Goal: Communication & Community: Answer question/provide support

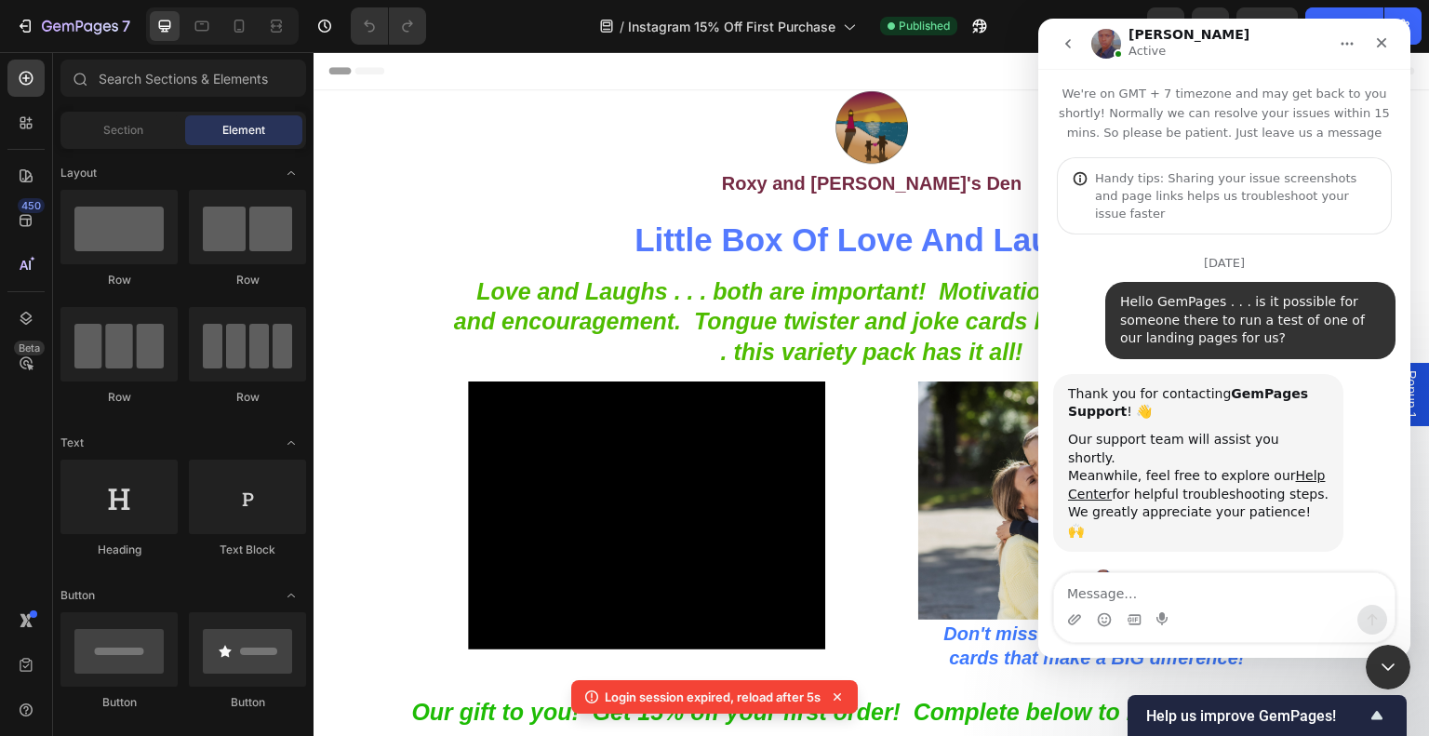
scroll to position [4403, 0]
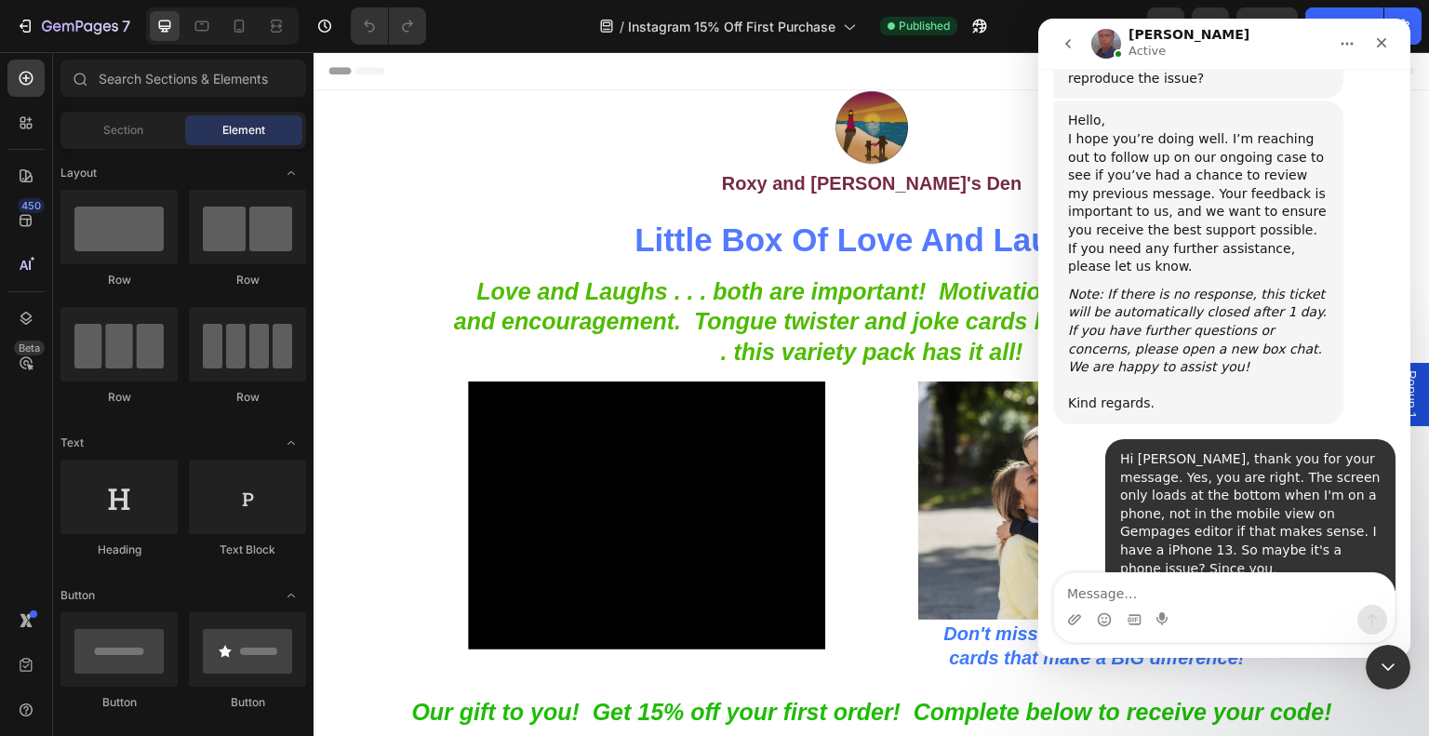
scroll to position [4385, 0]
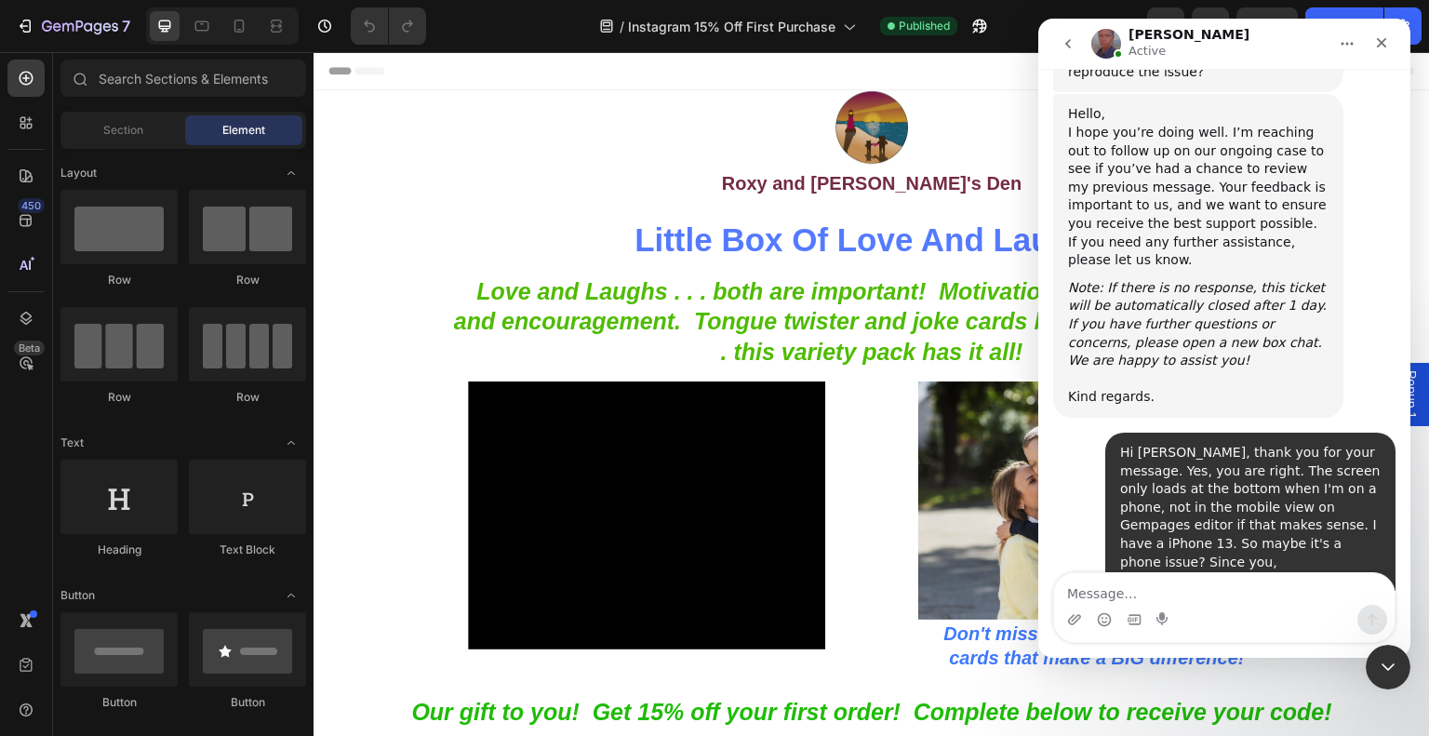
click at [1247, 580] on textarea "Message…" at bounding box center [1224, 589] width 341 height 32
type textarea "Y"
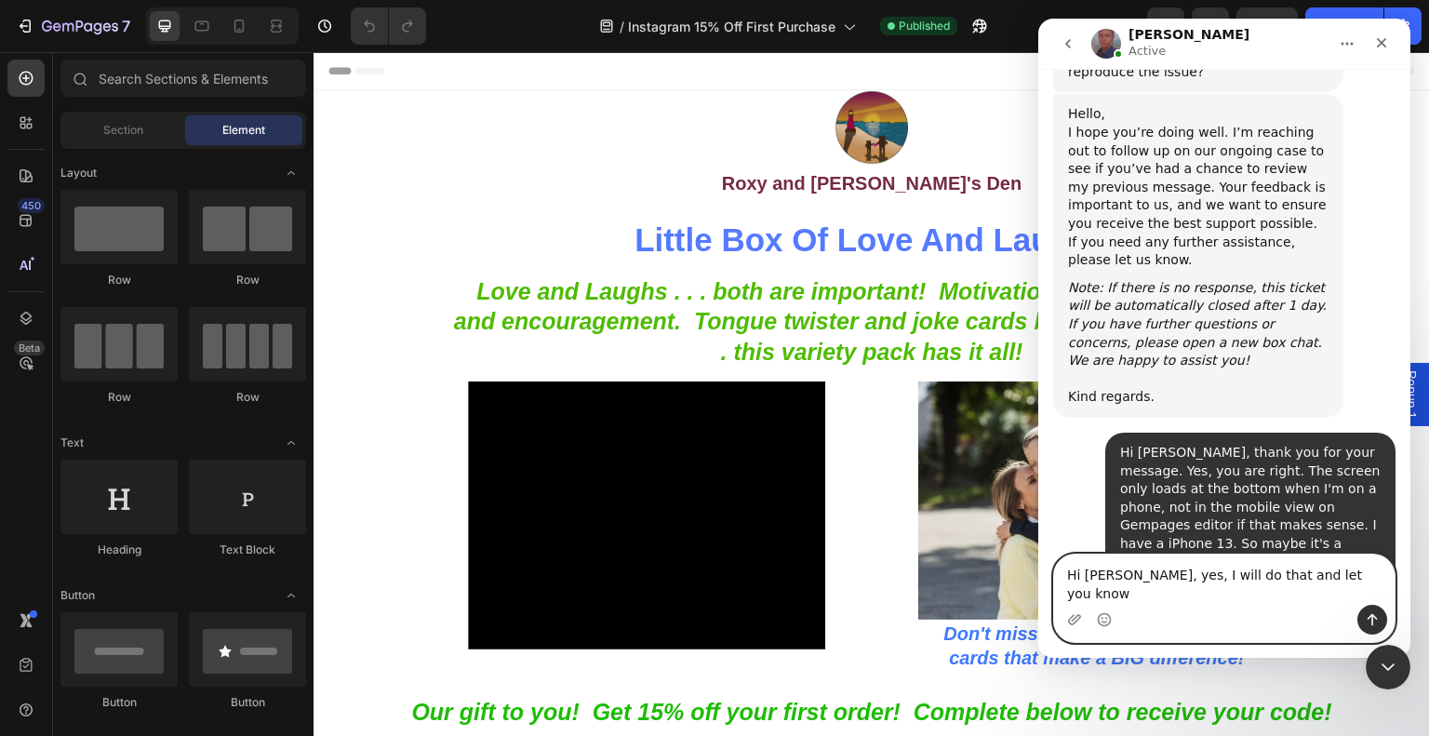
type textarea "Hi [PERSON_NAME], yes, I will do that and let you know."
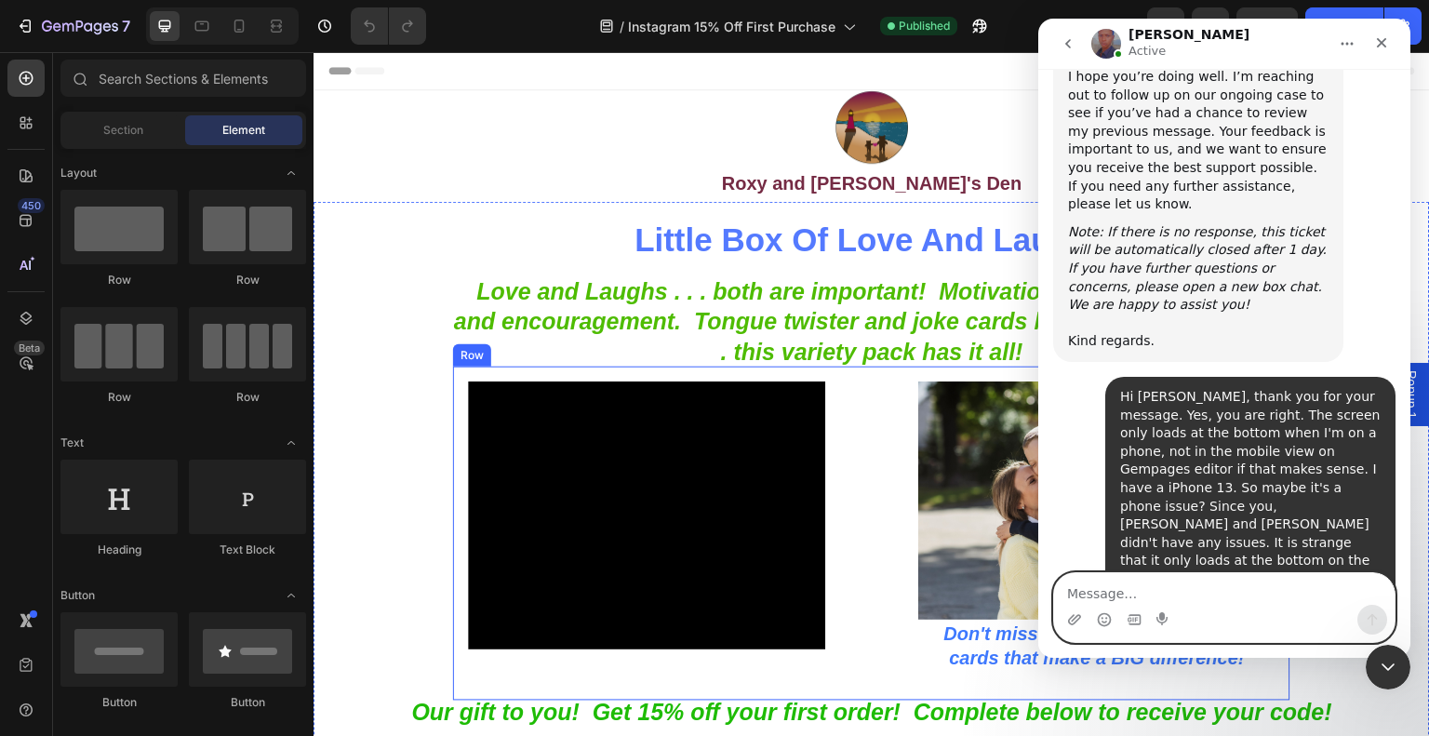
scroll to position [4496, 0]
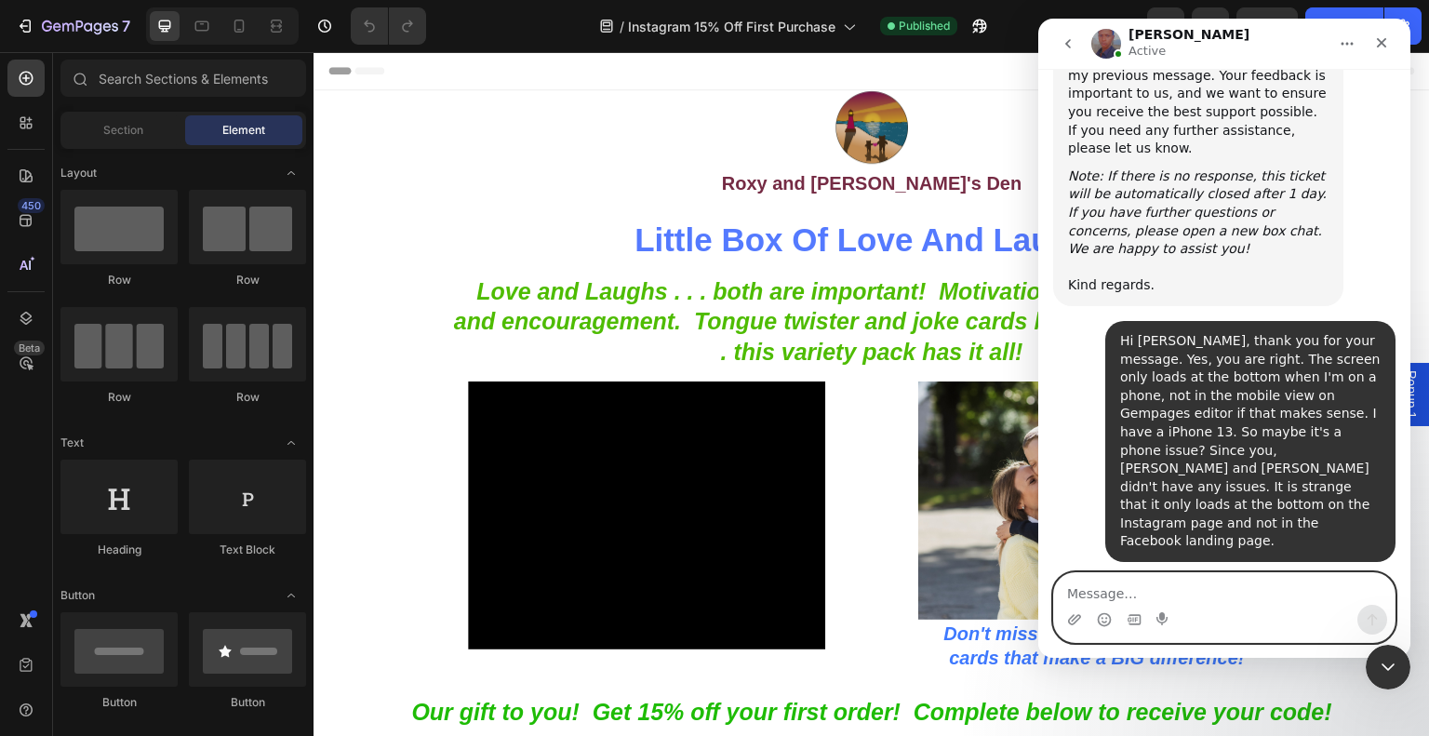
click at [1253, 580] on textarea "Message…" at bounding box center [1224, 589] width 341 height 32
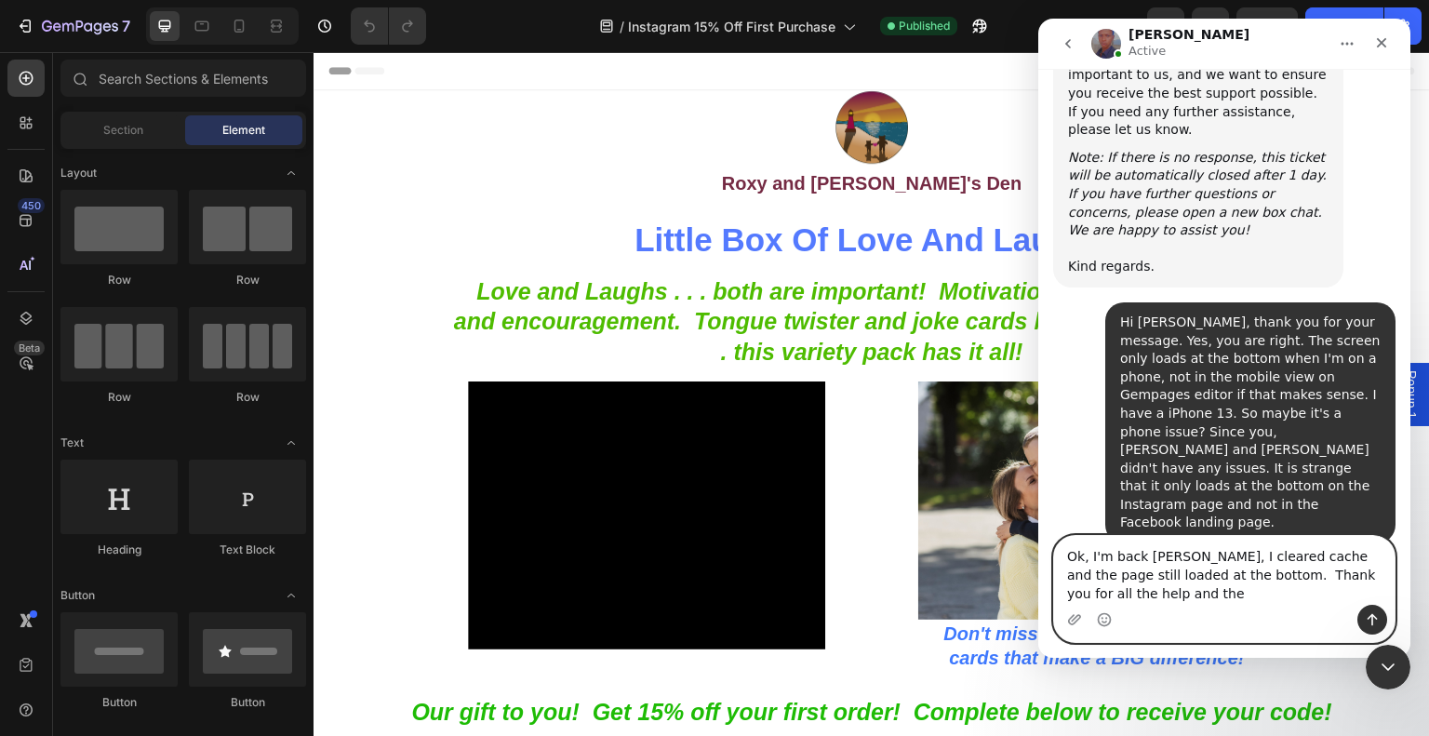
scroll to position [4534, 0]
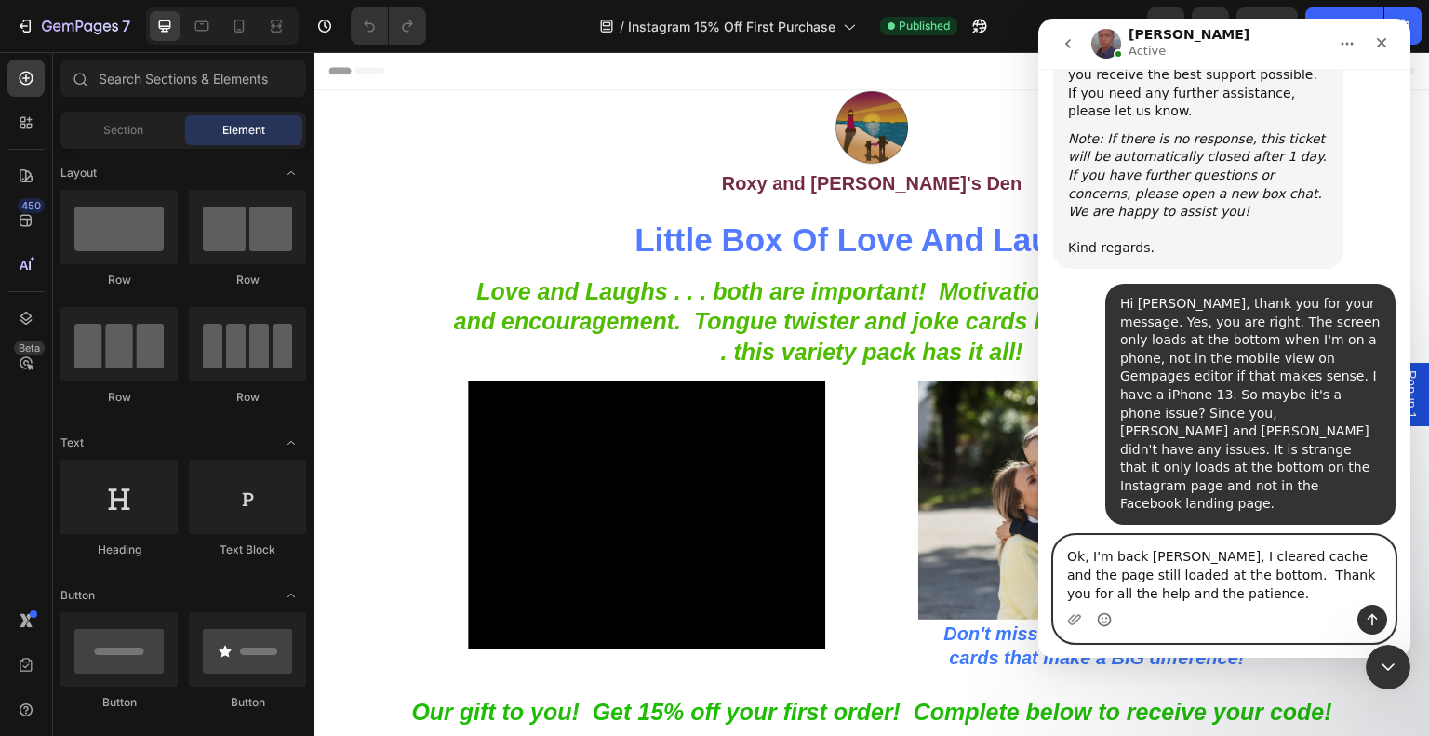
click at [1099, 618] on icon "Emoji picker" at bounding box center [1104, 619] width 15 height 15
click at [1154, 593] on textarea "Ok, I'm back [PERSON_NAME], I cleared cache and the page still loaded at the bo…" at bounding box center [1224, 570] width 341 height 69
click at [1203, 587] on textarea "Ok, I'm back [PERSON_NAME], I cleared cache and the page still loaded at the bo…" at bounding box center [1224, 570] width 341 height 69
click at [1198, 576] on textarea "Ok, I'm back [PERSON_NAME], I cleared cache and the page still loaded at the bo…" at bounding box center [1224, 570] width 341 height 69
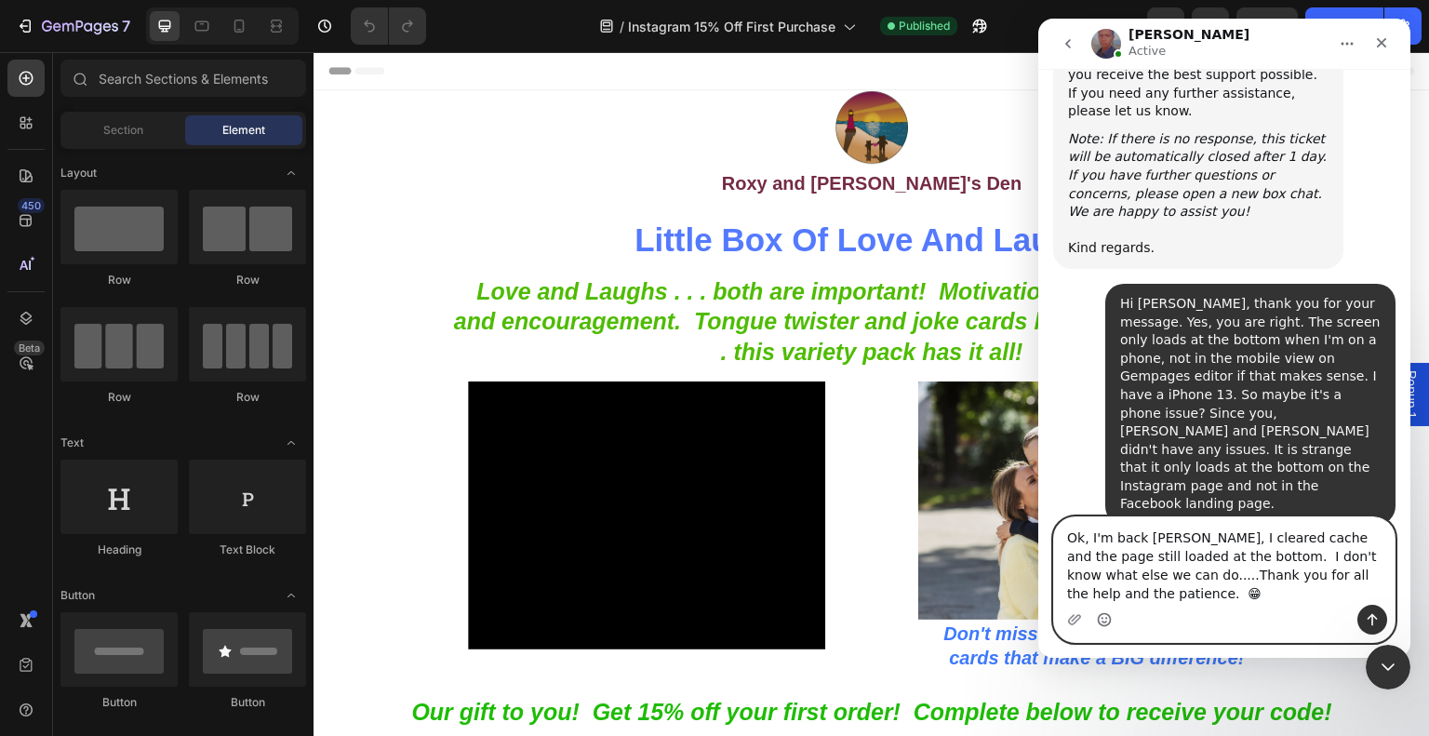
type textarea "Ok, I'm back [PERSON_NAME], I cleared cache and the page still loaded at the bo…"
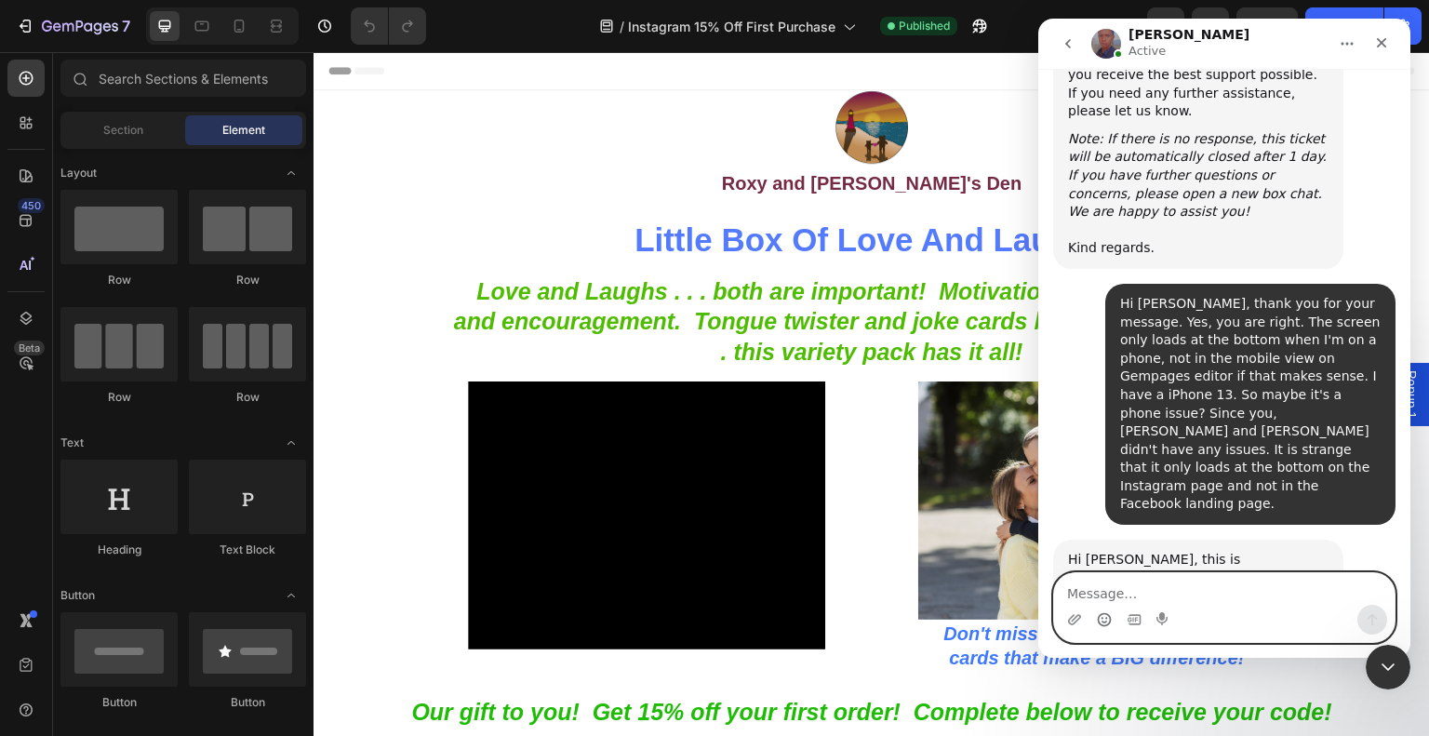
scroll to position [4606, 0]
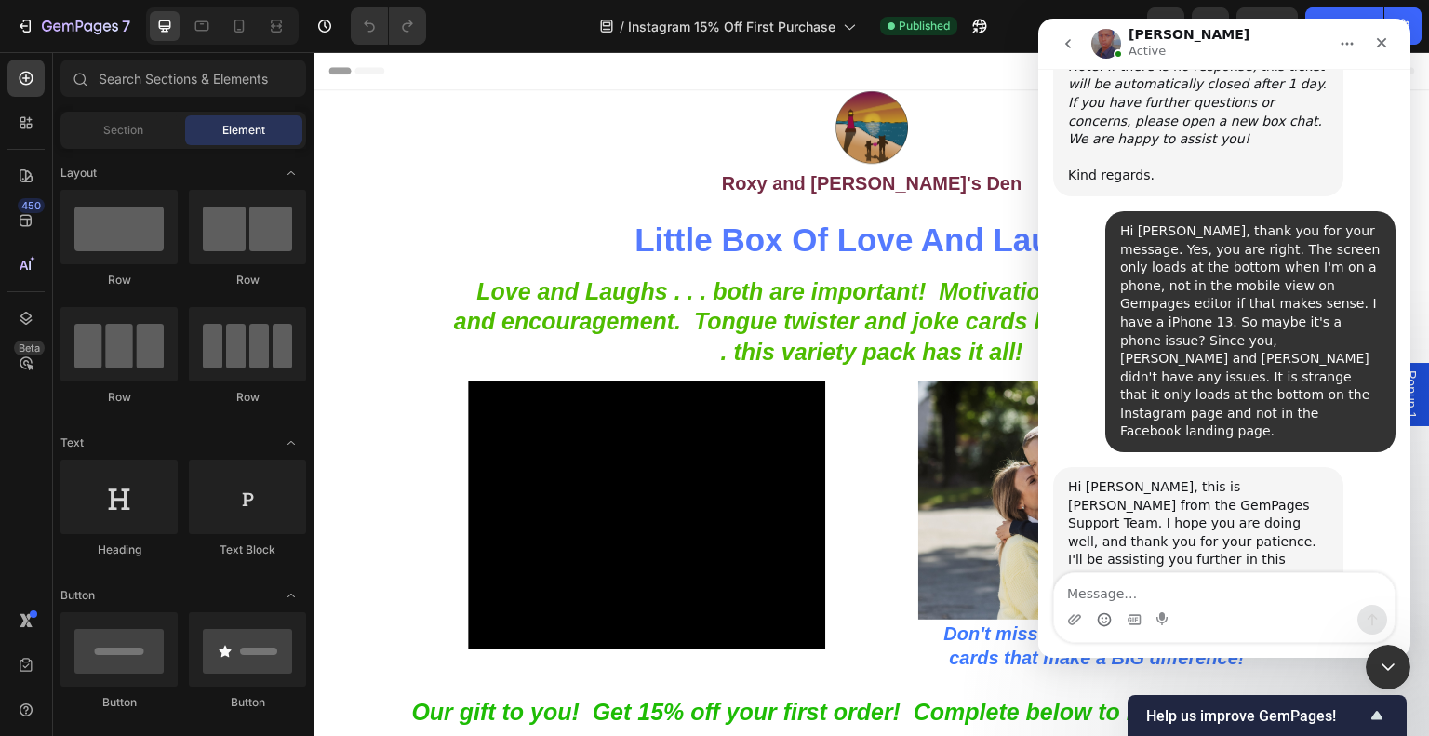
click at [1373, 601] on div "Just to reconfirm, I checked your page and it loads correctly from the top on m…" at bounding box center [1224, 665] width 342 height 128
